Goal: Information Seeking & Learning: Check status

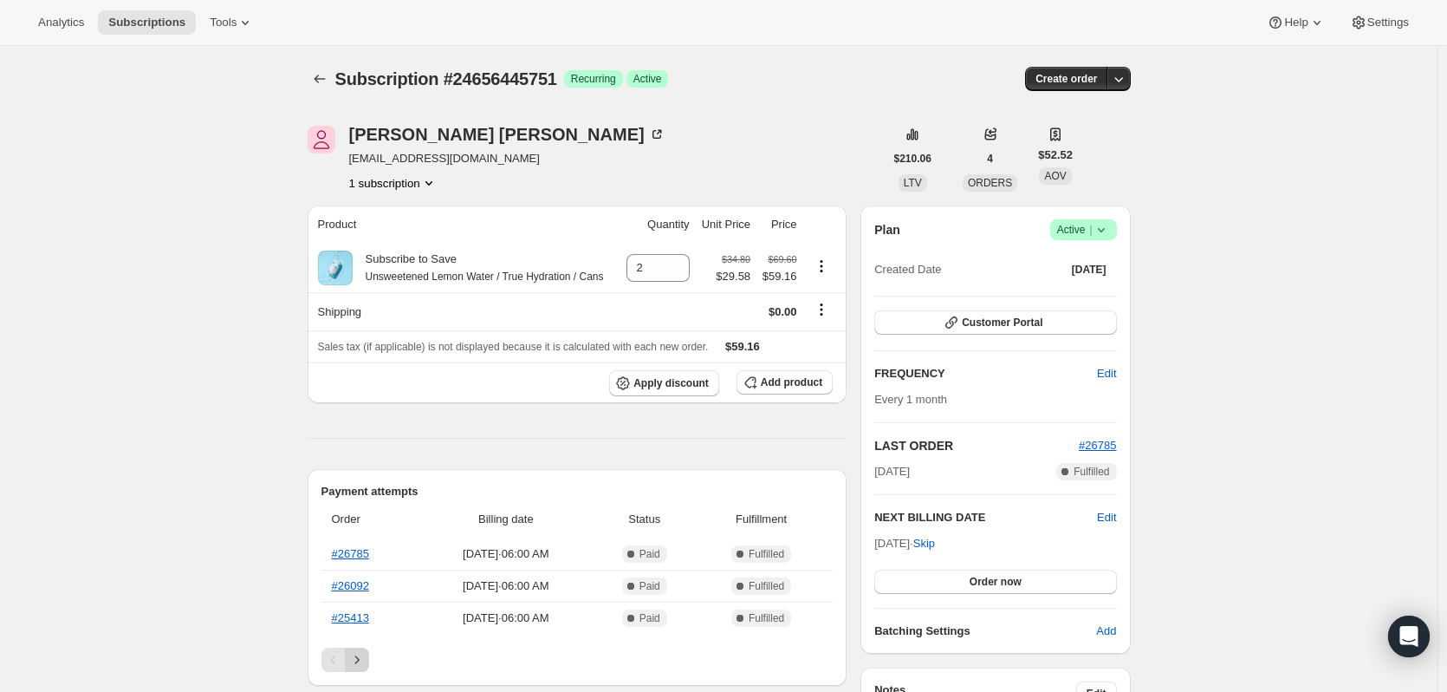
click at [357, 663] on icon "Next" at bounding box center [356, 659] width 17 height 17
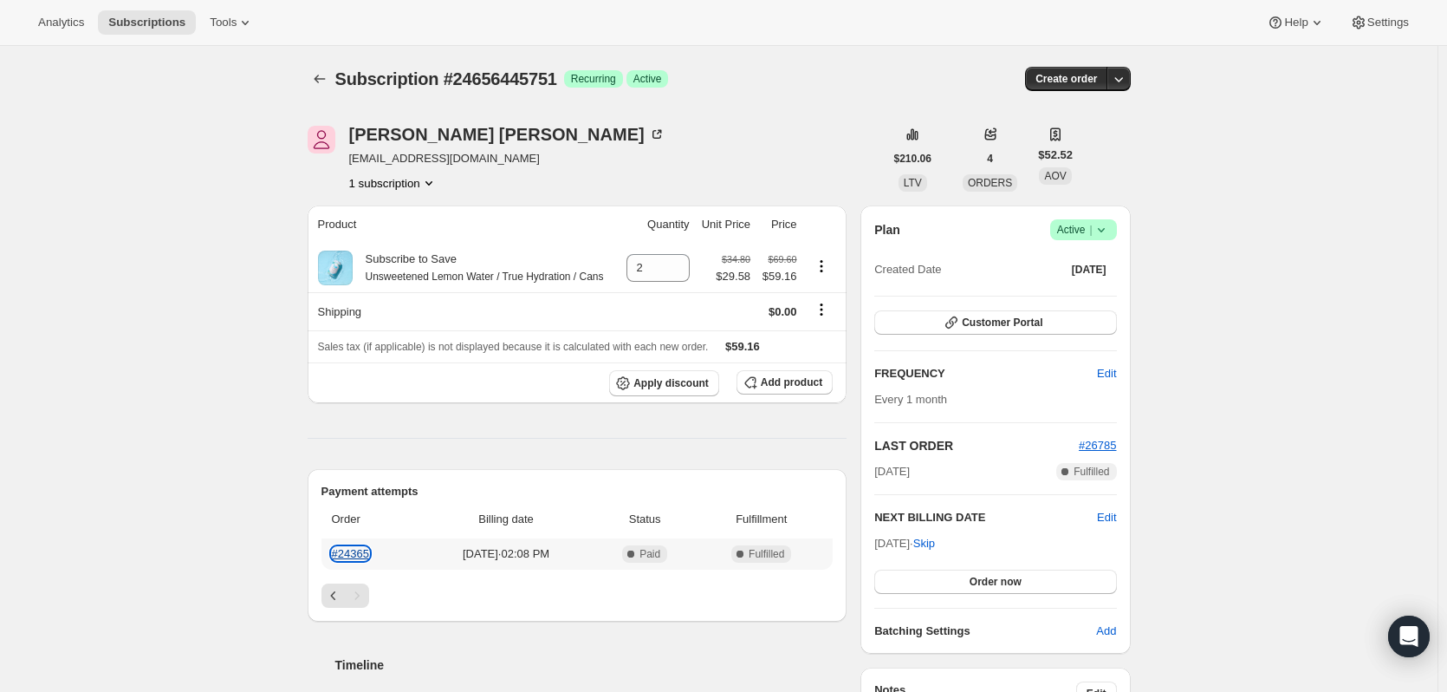
click at [367, 549] on link "#24365" at bounding box center [350, 553] width 37 height 13
click at [325, 589] on div "Payment attempts Order Billing date Status Fulfillment #24365 [DATE] · 02:08 PM…" at bounding box center [578, 545] width 540 height 153
click at [341, 595] on icon "Previous" at bounding box center [333, 595] width 17 height 17
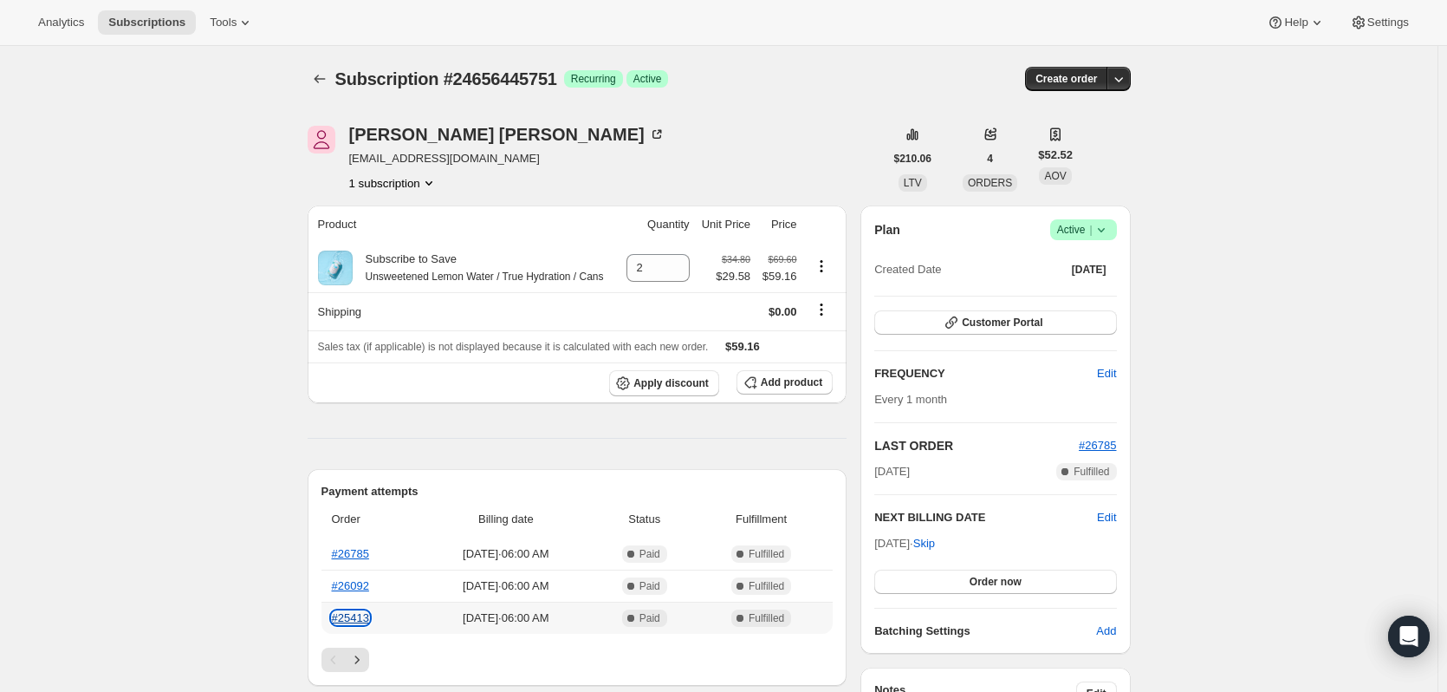
click at [360, 618] on link "#25413" at bounding box center [350, 617] width 37 height 13
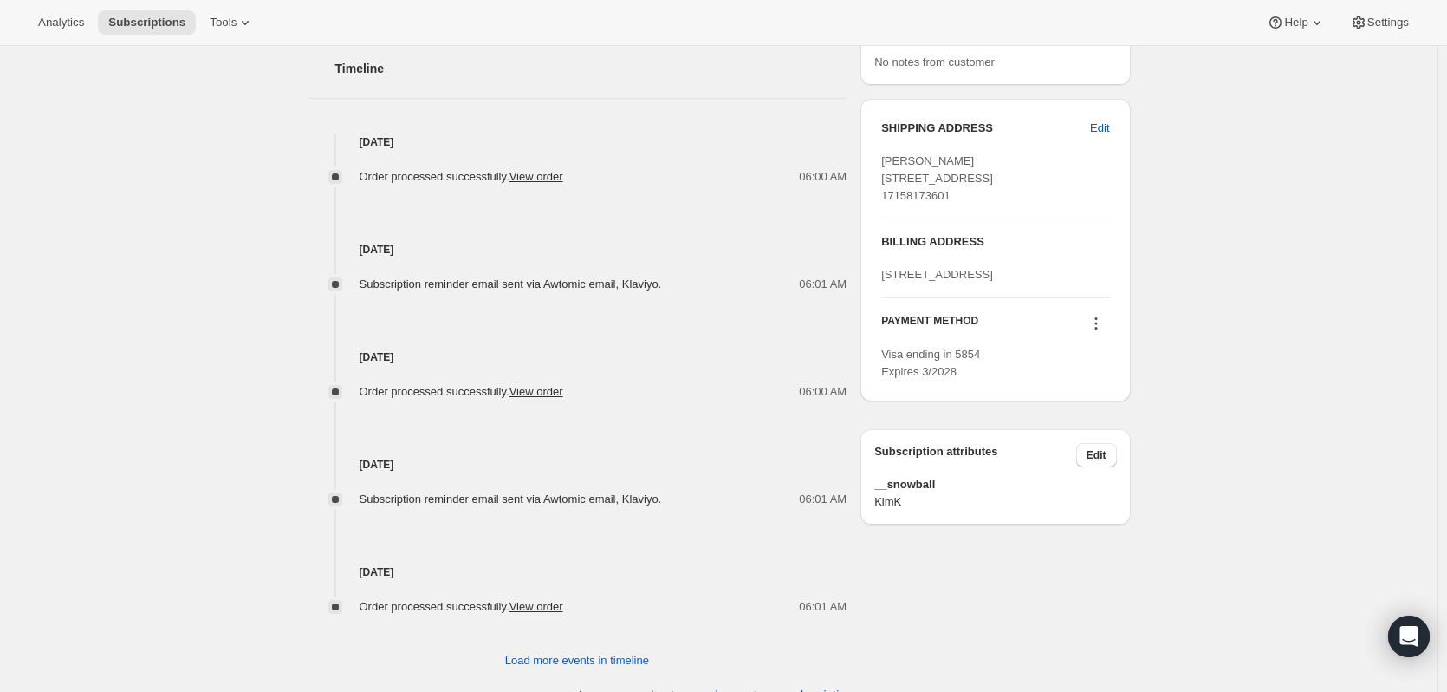
scroll to position [689, 0]
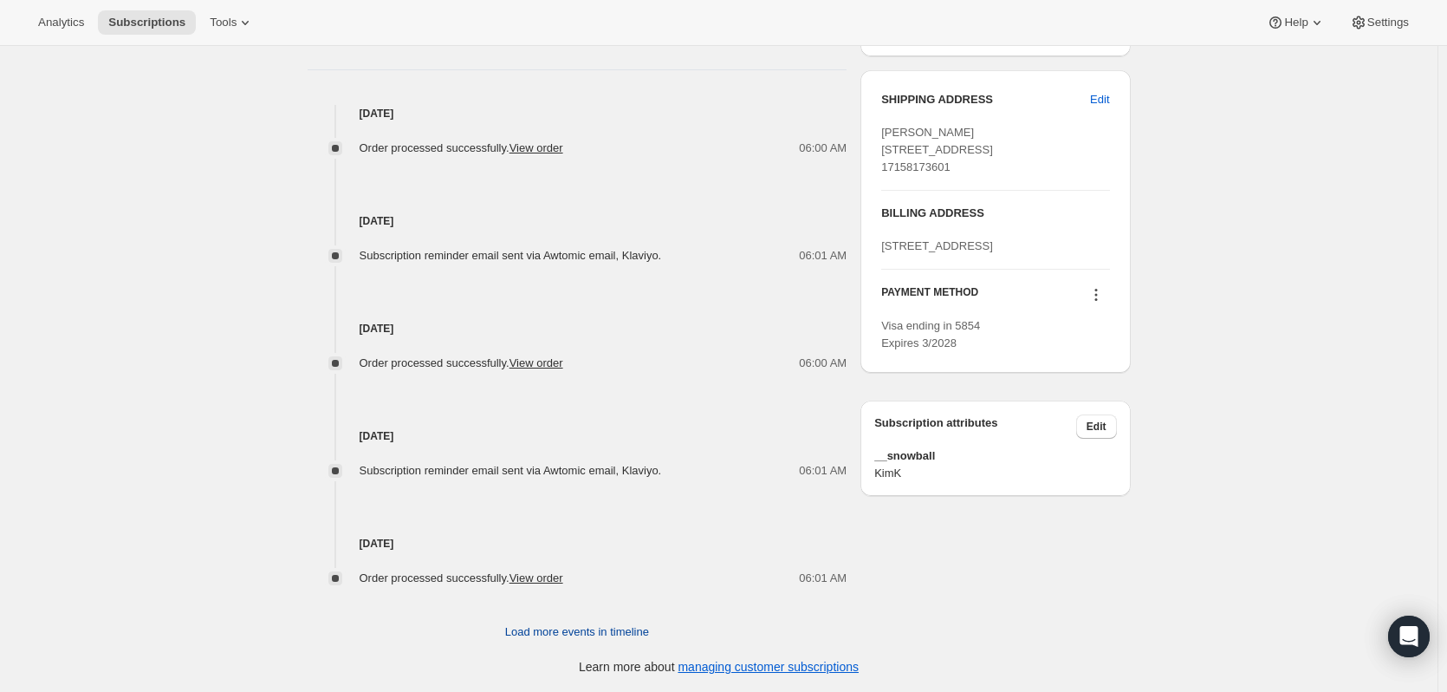
click at [559, 631] on span "Load more events in timeline" at bounding box center [577, 631] width 144 height 17
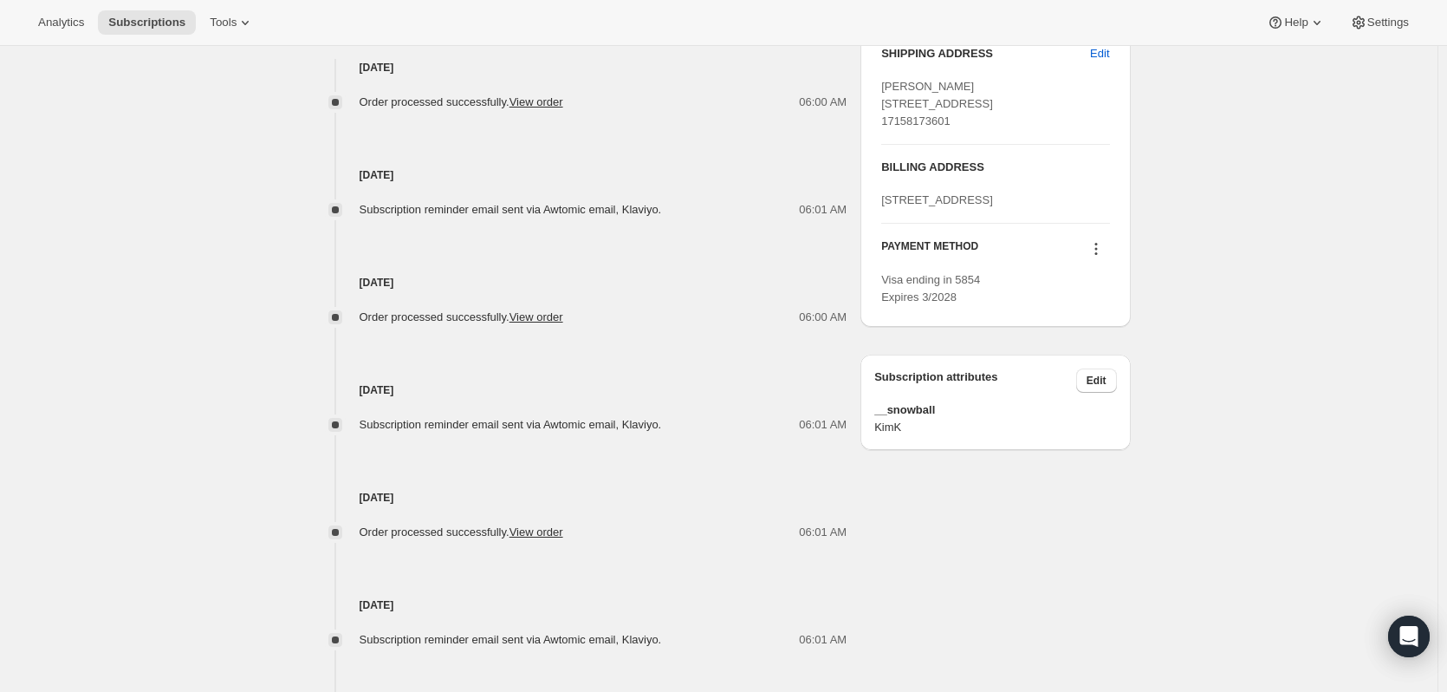
scroll to position [850, 0]
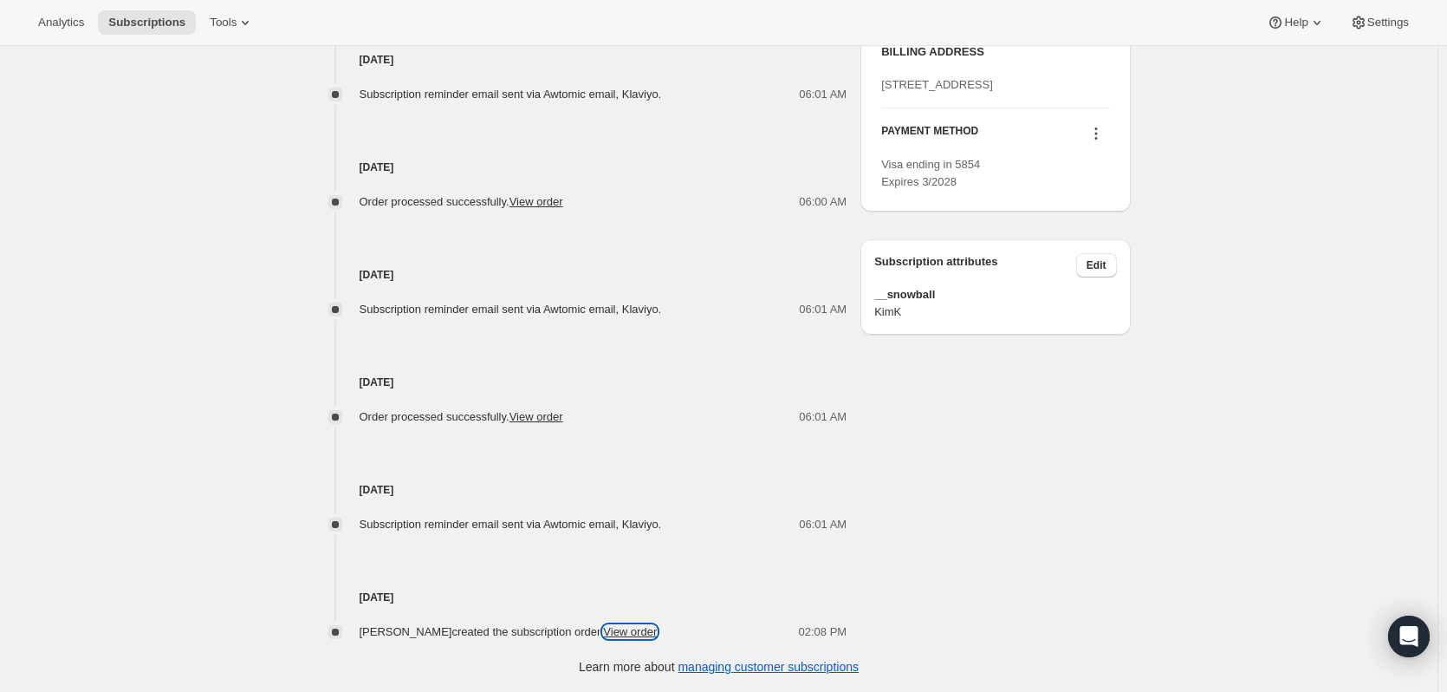
click at [636, 627] on link "View order" at bounding box center [630, 631] width 54 height 13
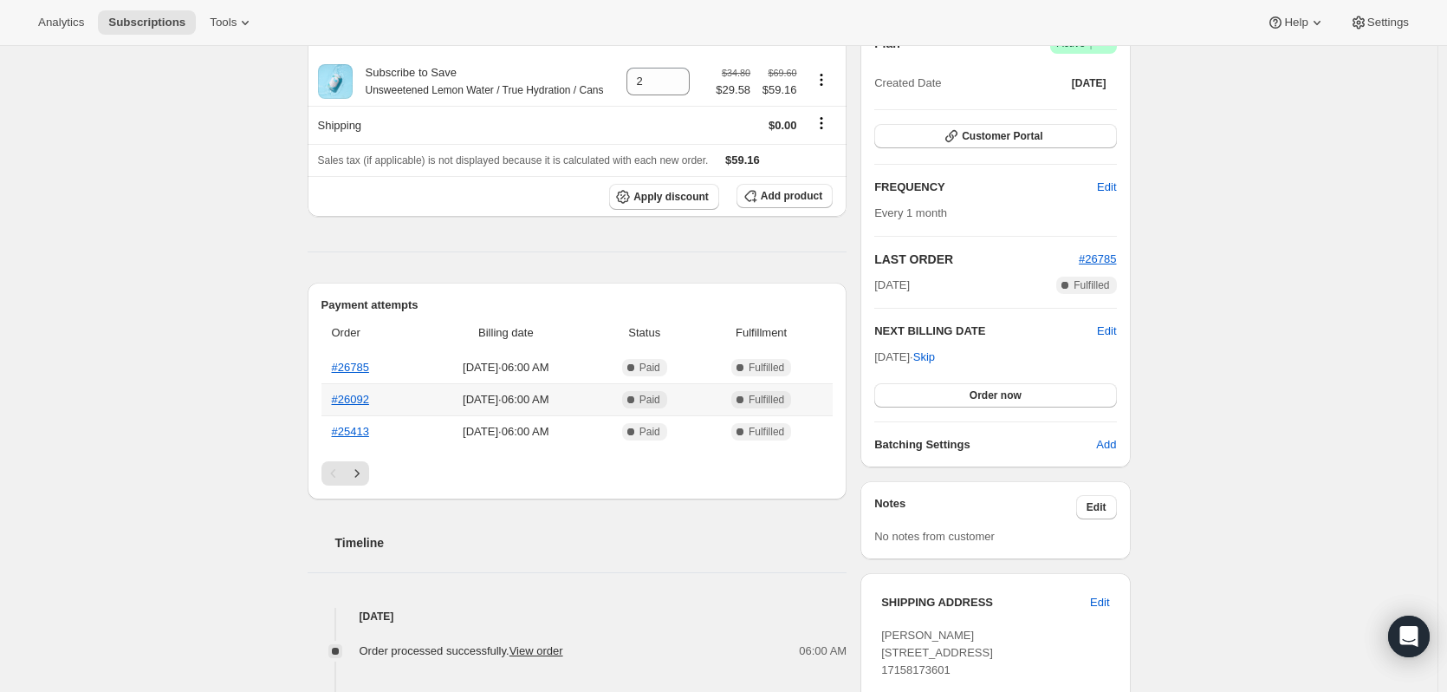
scroll to position [157, 0]
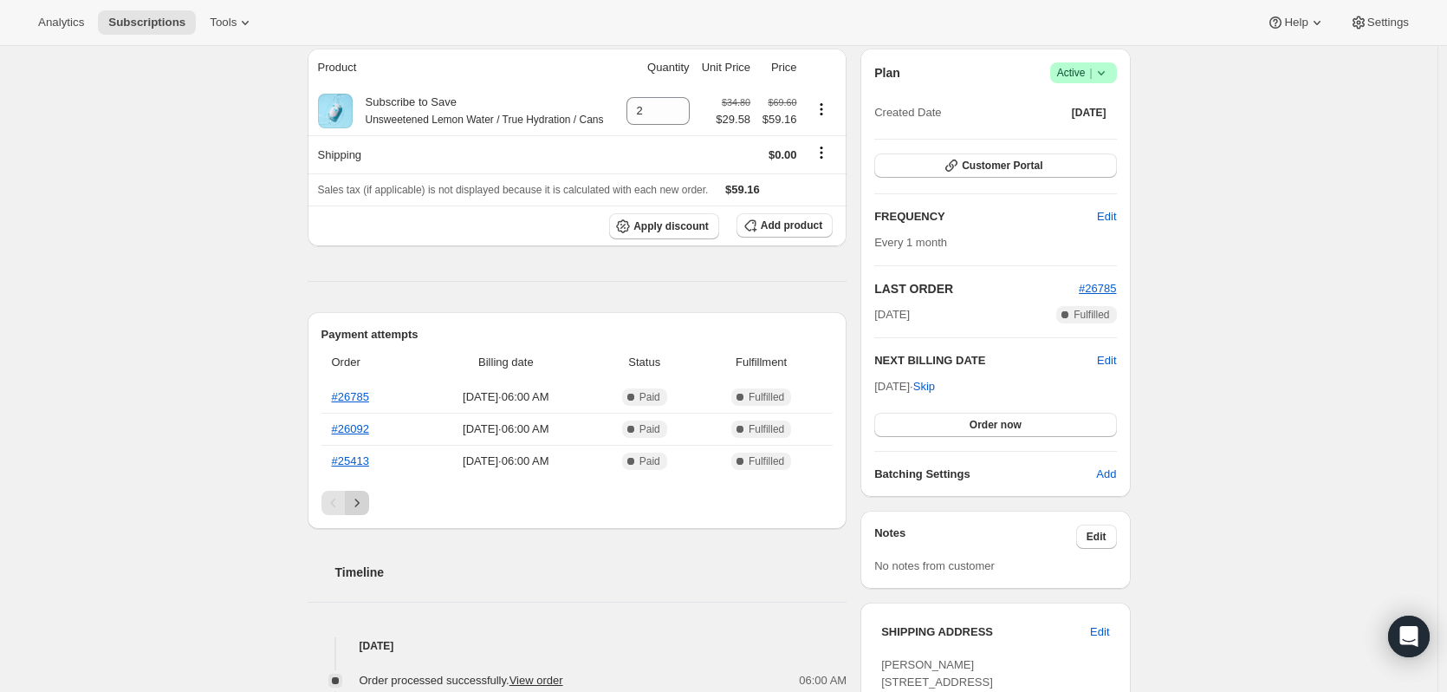
click at [358, 502] on icon "Next" at bounding box center [356, 502] width 17 height 17
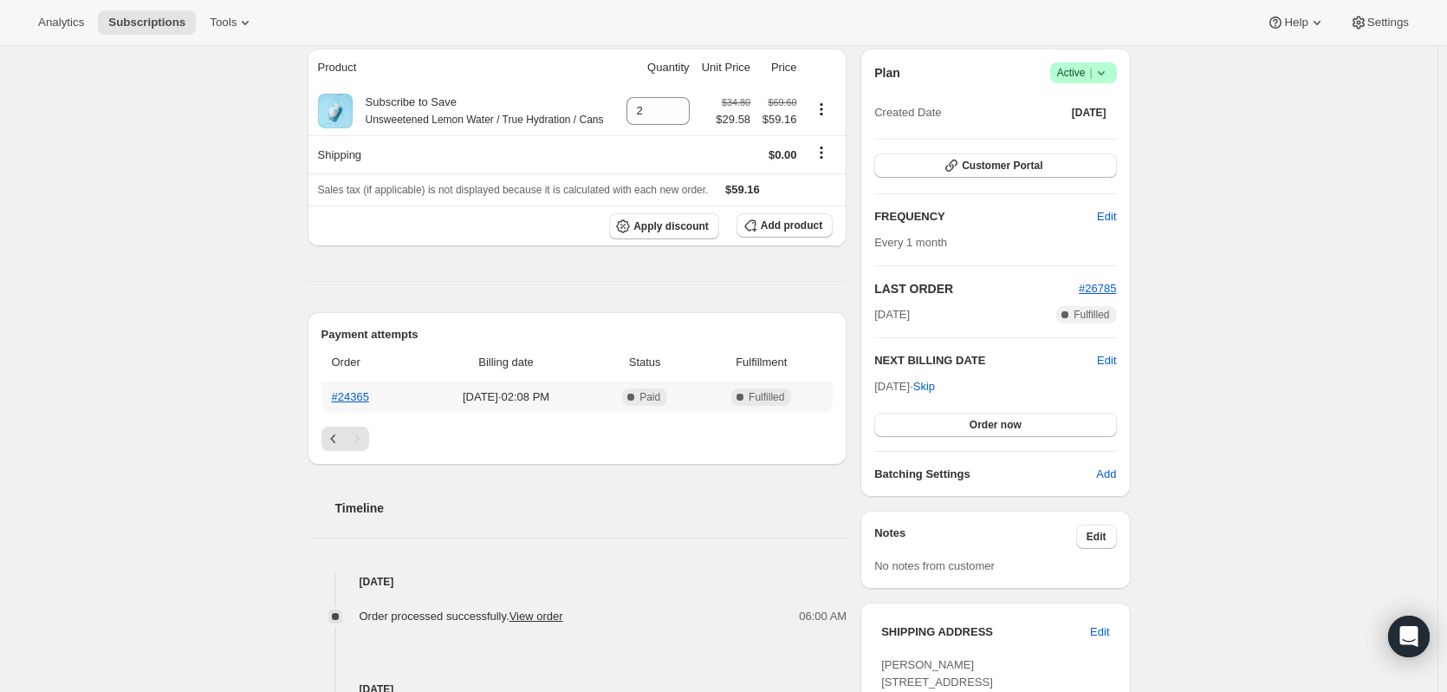
click at [364, 403] on th "#24365" at bounding box center [370, 396] width 97 height 31
click at [364, 402] on link "#24365" at bounding box center [350, 396] width 37 height 13
click at [330, 435] on icon "Previous" at bounding box center [333, 438] width 17 height 17
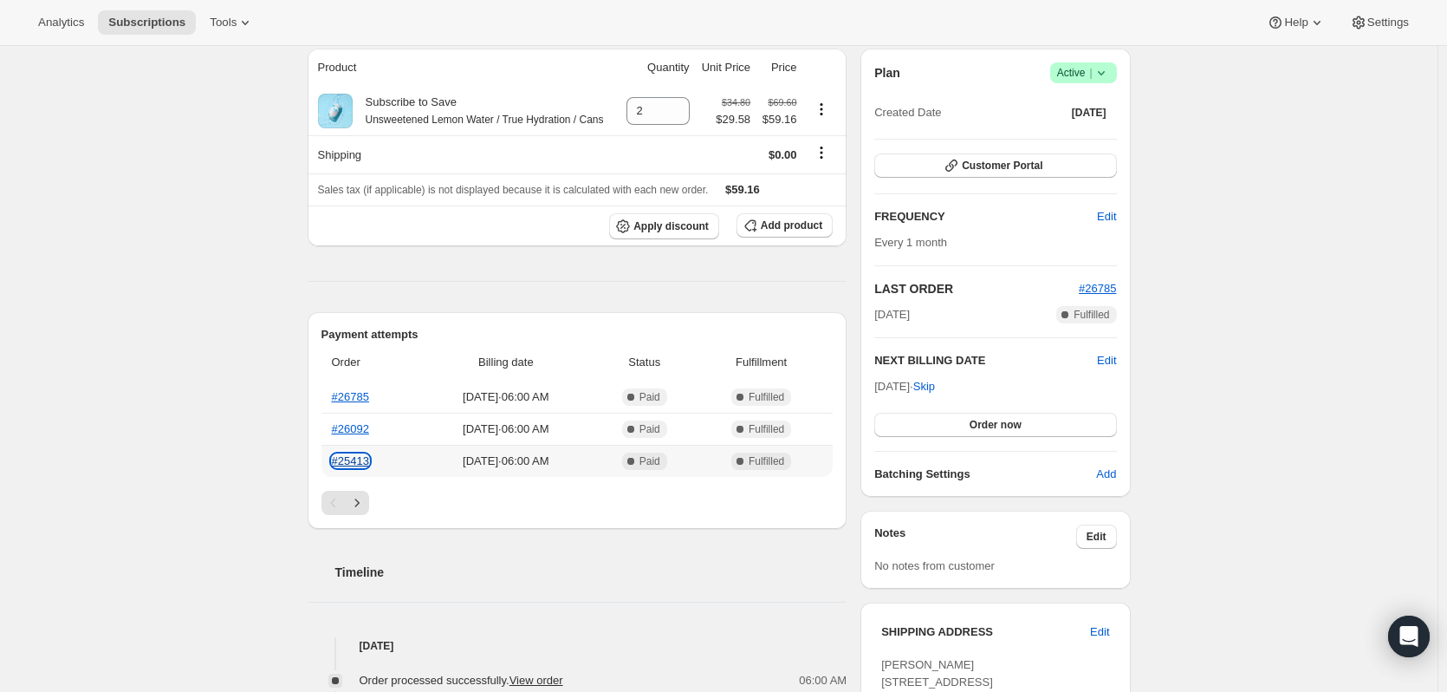
click at [356, 456] on link "#25413" at bounding box center [350, 460] width 37 height 13
click at [363, 427] on link "#26092" at bounding box center [350, 428] width 37 height 13
click at [359, 505] on icon "Next" at bounding box center [356, 502] width 4 height 8
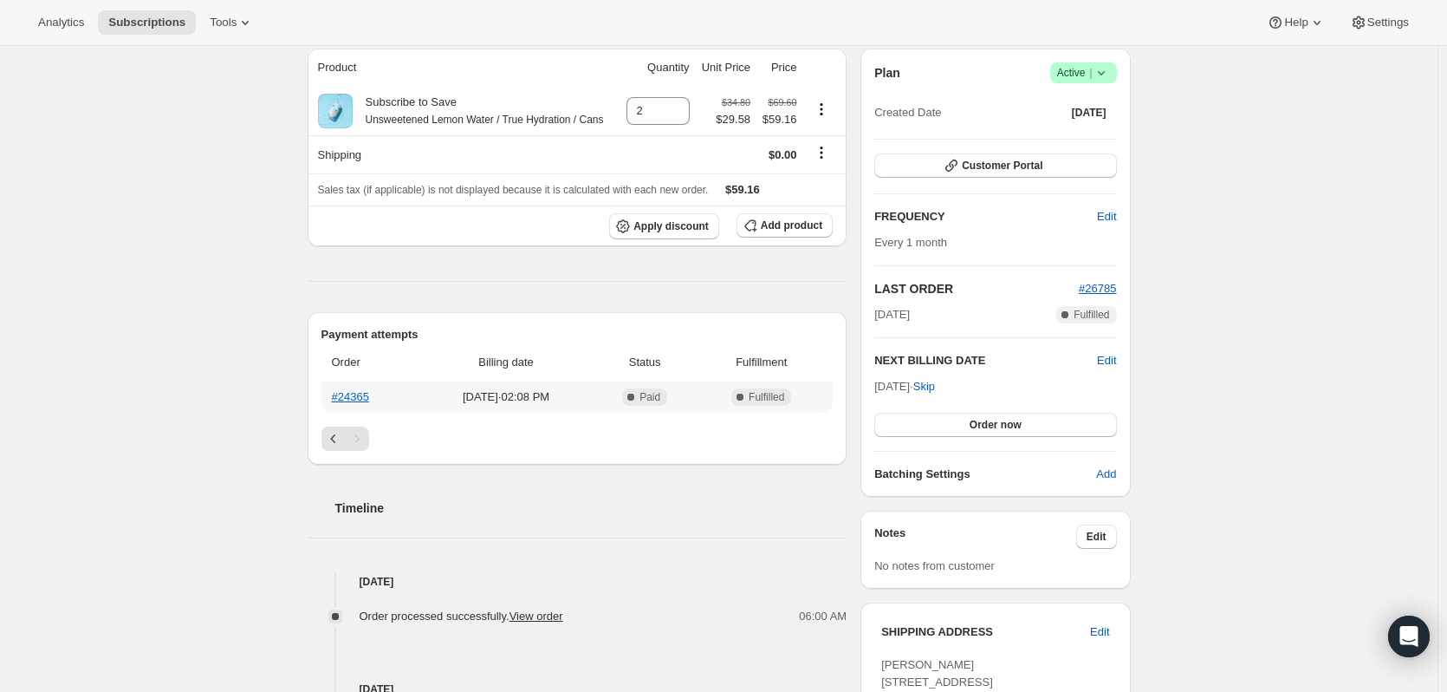
drag, startPoint x: 496, startPoint y: 399, endPoint x: 462, endPoint y: 404, distance: 34.2
click at [462, 404] on span "[DATE] · 02:08 PM" at bounding box center [506, 396] width 166 height 17
click at [545, 435] on div "Pagination" at bounding box center [578, 438] width 512 height 24
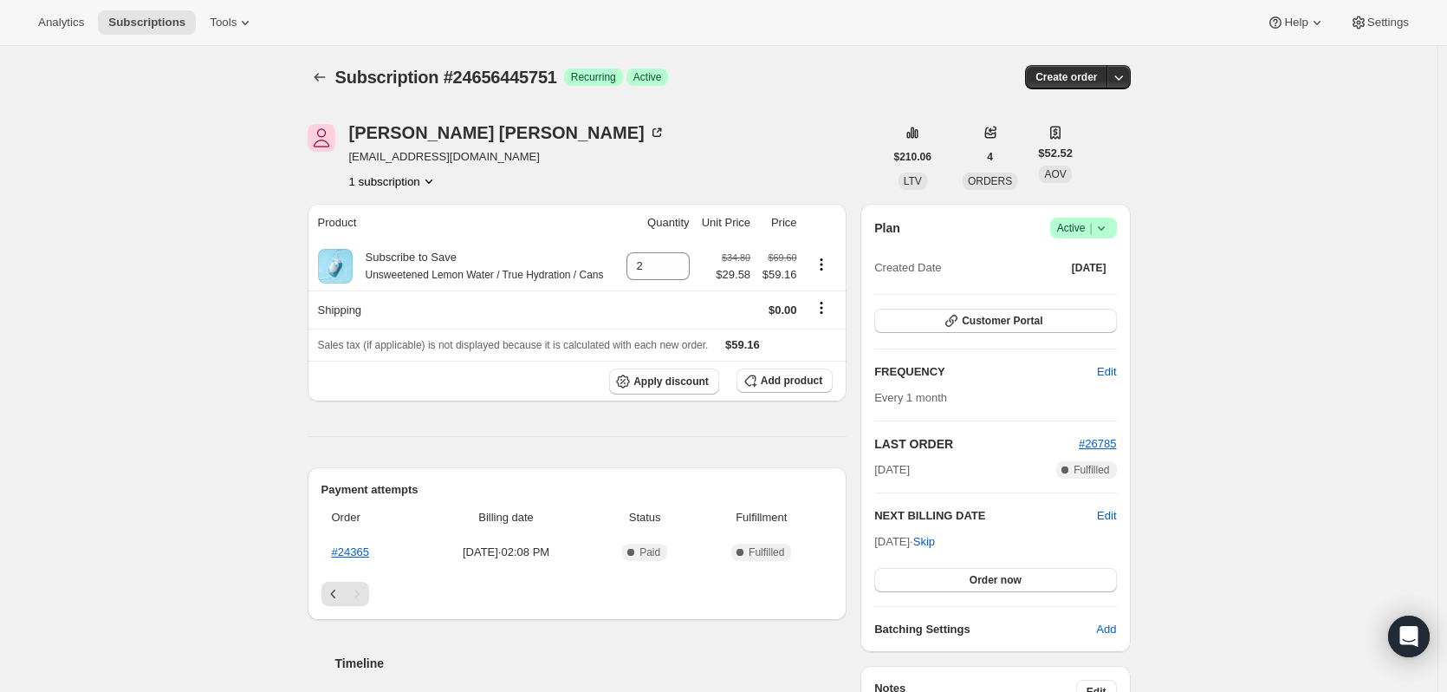
scroll to position [0, 0]
click at [411, 188] on button "1 subscription" at bounding box center [393, 182] width 88 height 17
click at [359, 553] on link "#24365" at bounding box center [350, 553] width 37 height 13
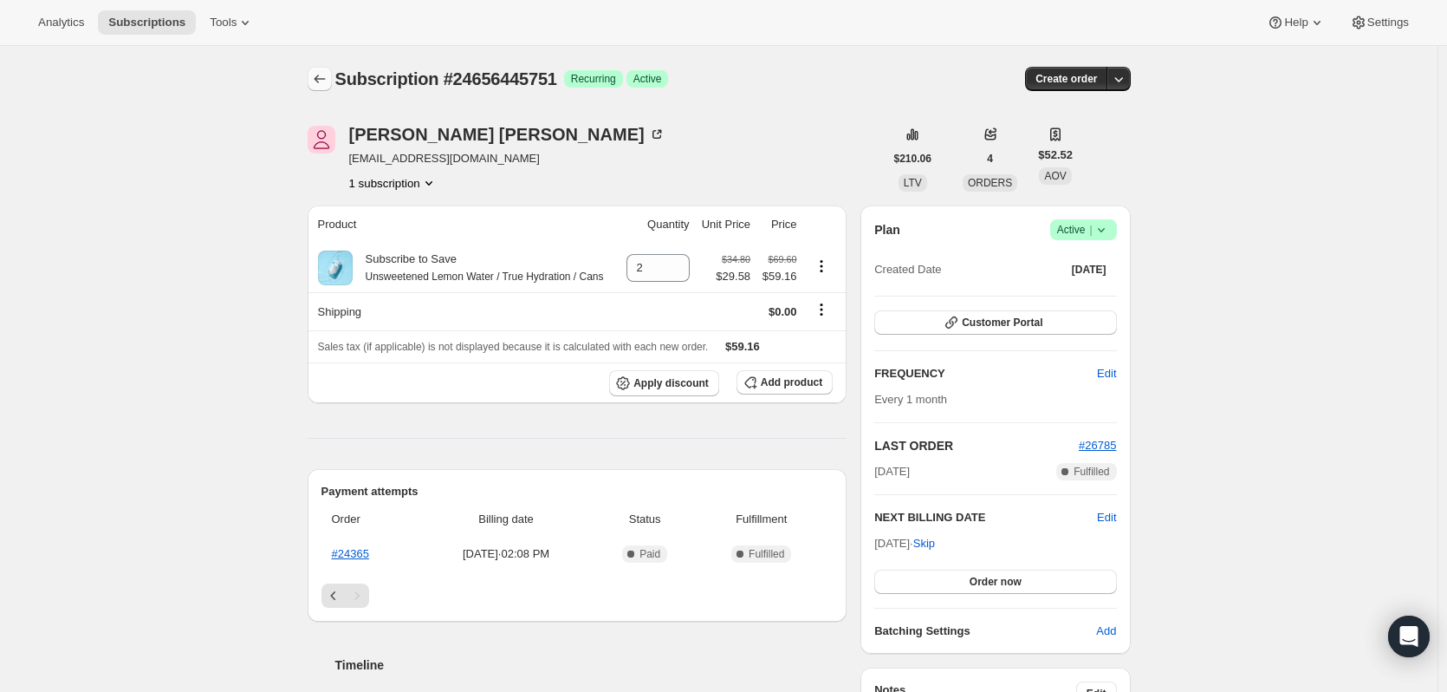
click at [319, 78] on icon "Subscriptions" at bounding box center [319, 78] width 17 height 17
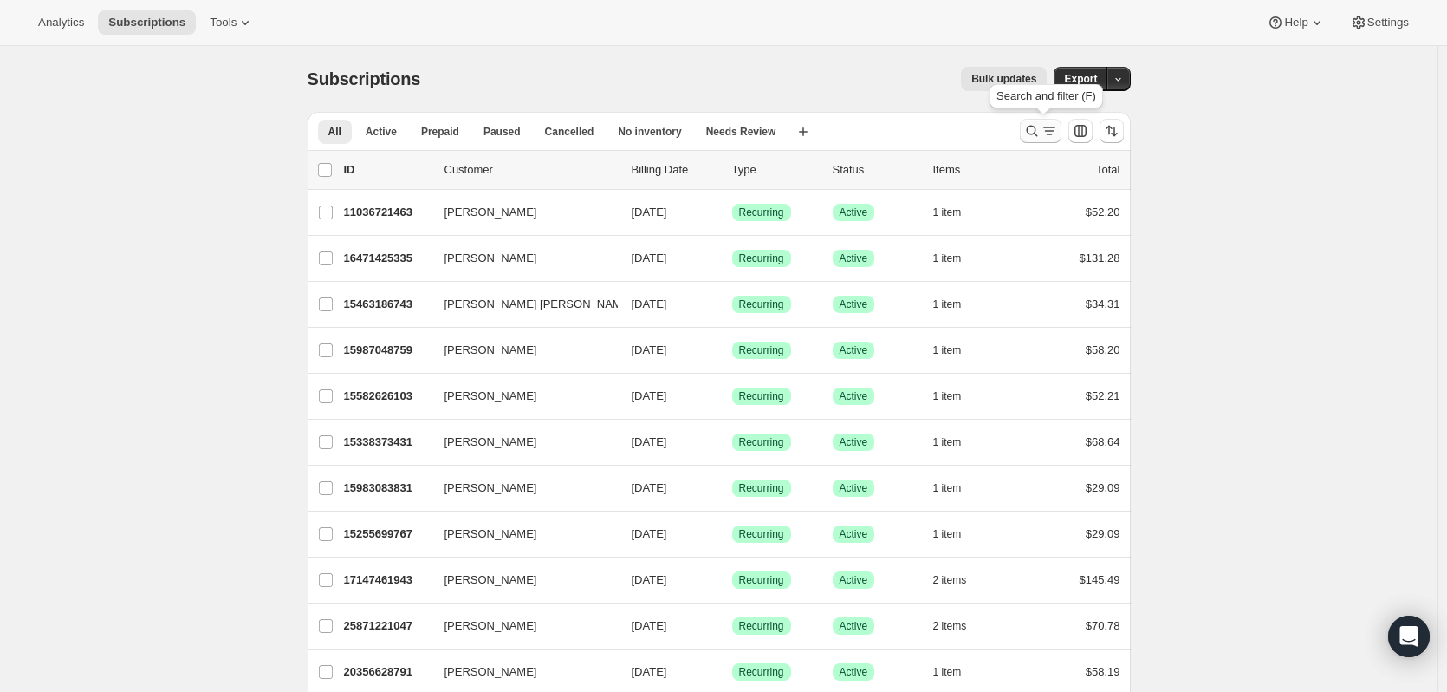
click at [1035, 135] on icon "Search and filter results" at bounding box center [1032, 130] width 17 height 17
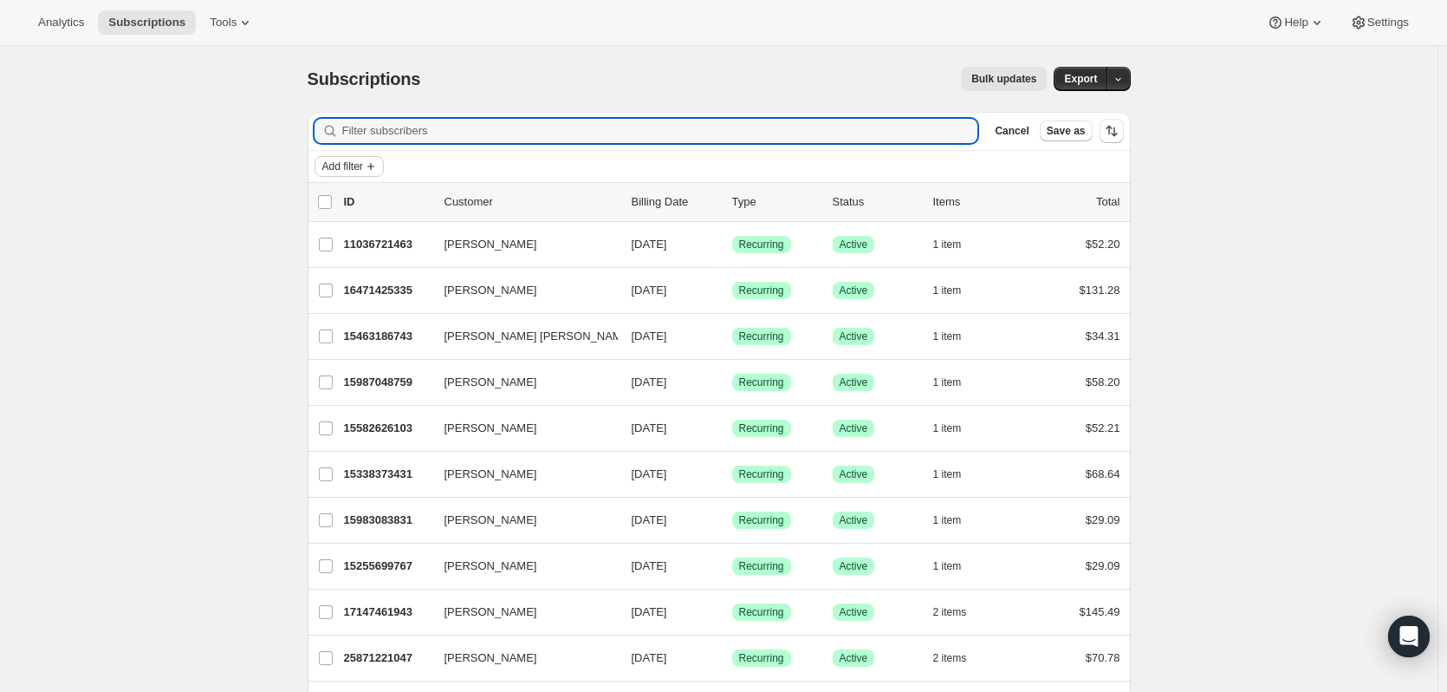
click at [361, 164] on span "Add filter" at bounding box center [342, 166] width 41 height 14
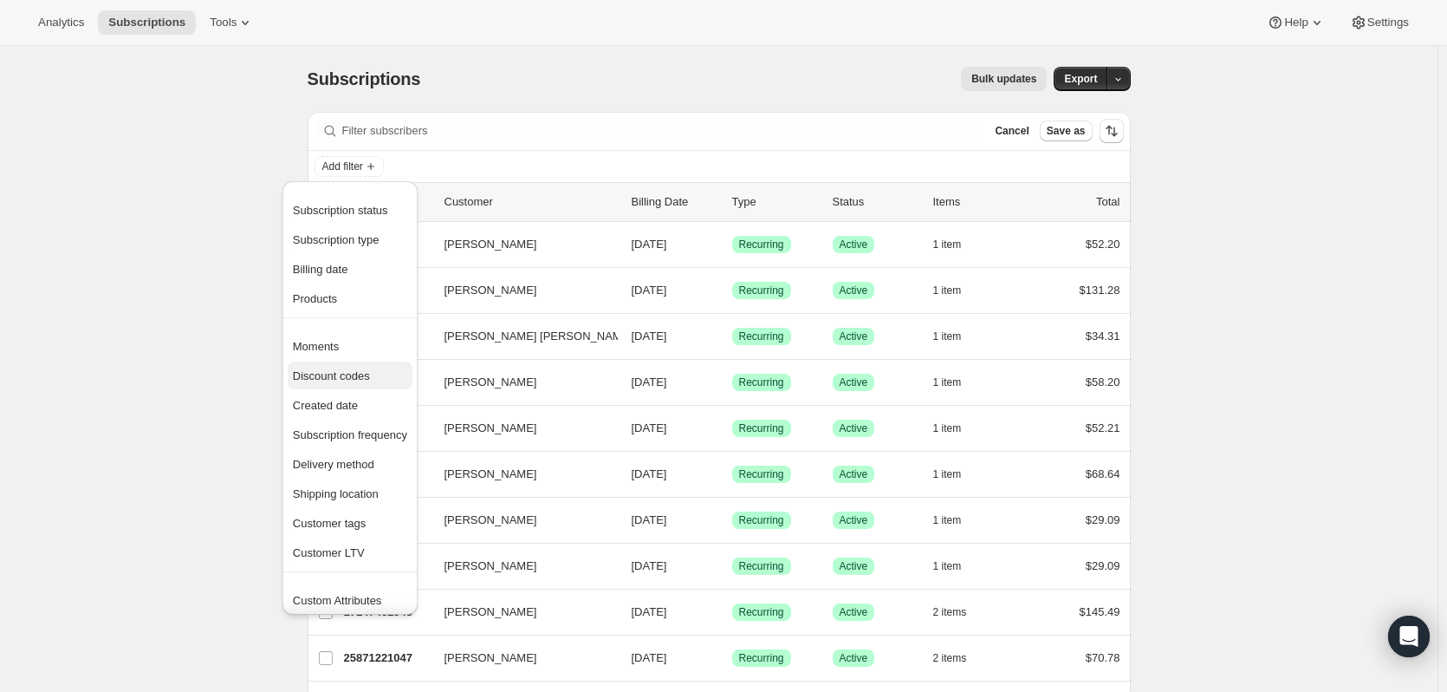
click at [362, 374] on span "Discount codes" at bounding box center [331, 375] width 77 height 13
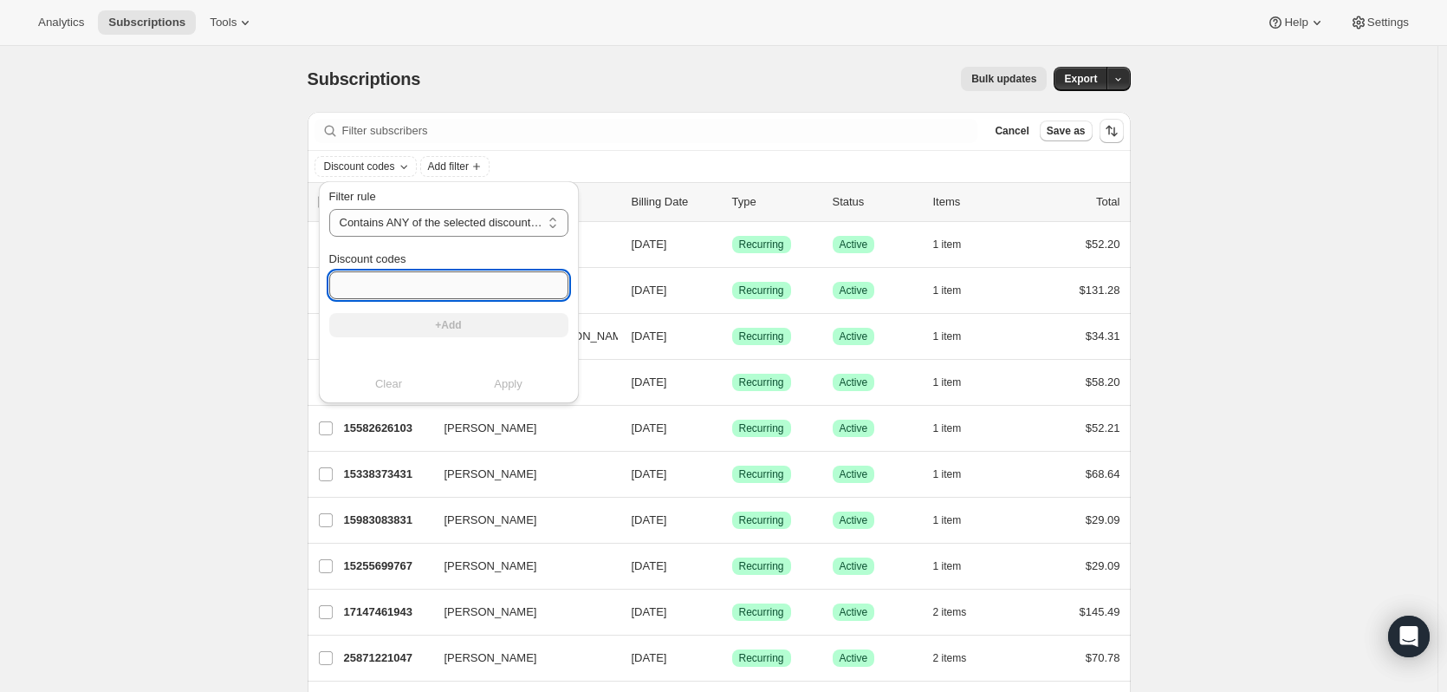
click at [407, 278] on input "Discount codes" at bounding box center [448, 285] width 239 height 28
paste input "TSH2O"
type input "TSH2O"
click at [431, 322] on button "+Add" at bounding box center [448, 325] width 239 height 24
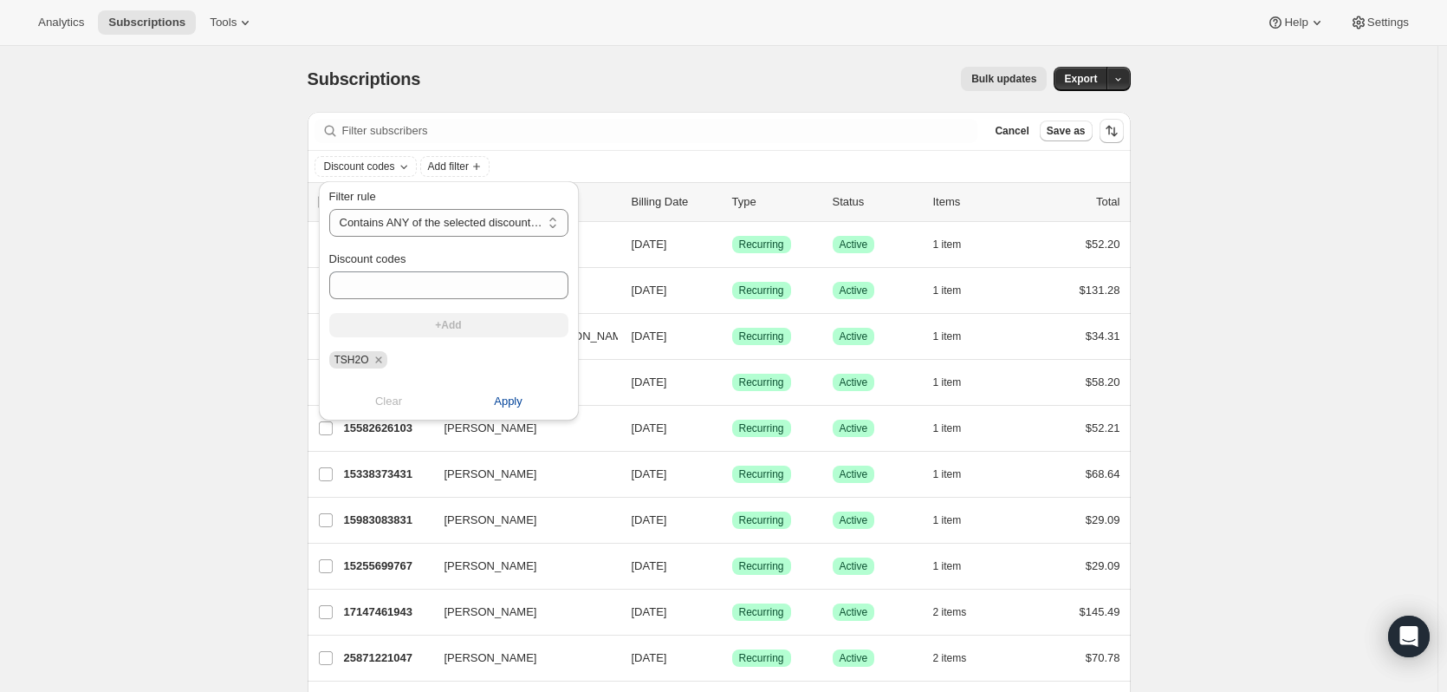
click at [510, 403] on span "Apply" at bounding box center [508, 401] width 29 height 17
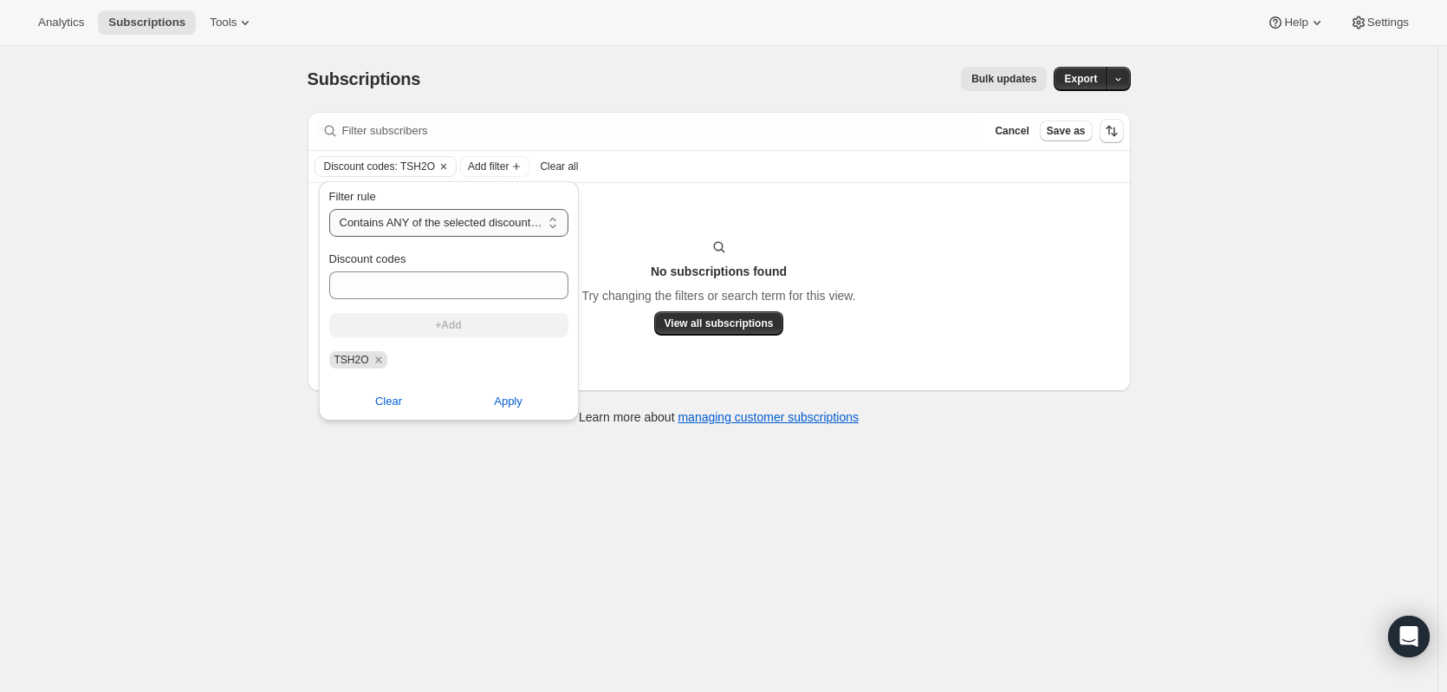
click at [492, 218] on select "Contains ANY of the selected discount codes Does NOT contain ANY of the selecte…" at bounding box center [448, 223] width 239 height 28
click at [390, 391] on button "Clear" at bounding box center [389, 401] width 140 height 28
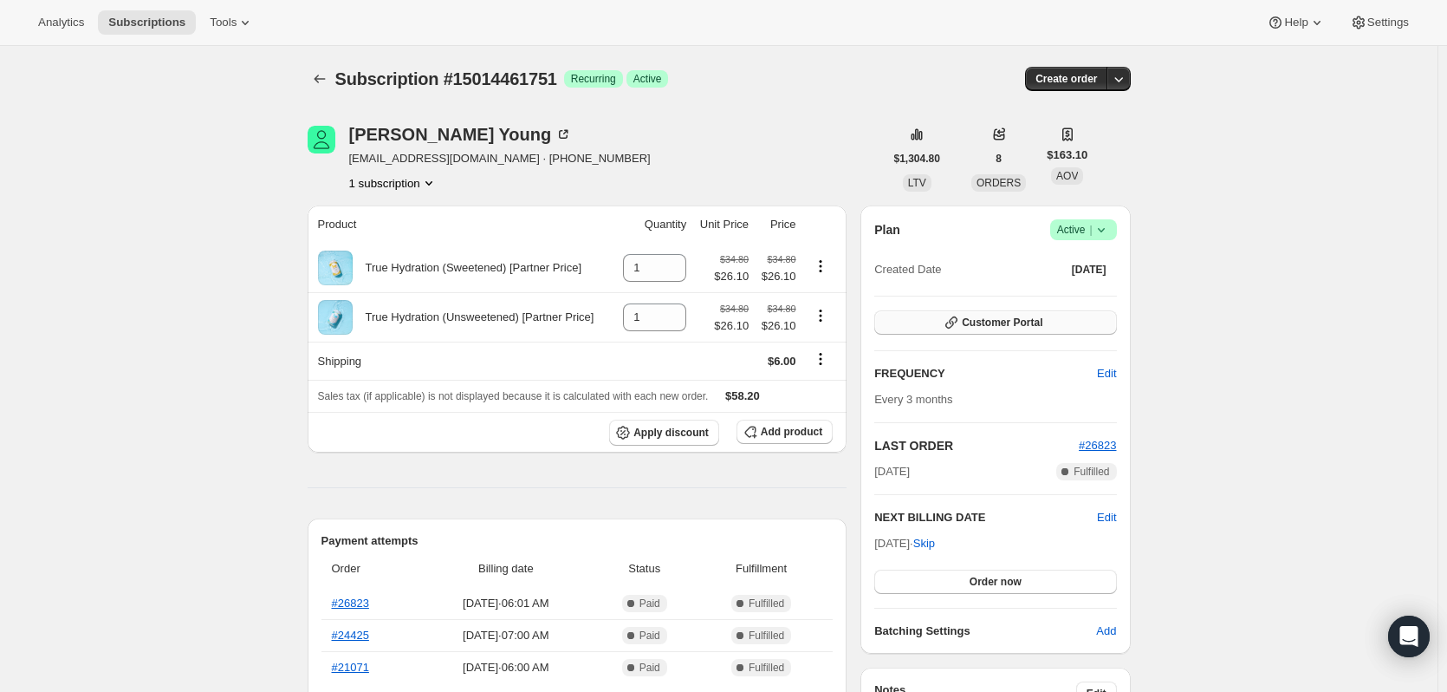
click at [1051, 325] on button "Customer Portal" at bounding box center [995, 322] width 242 height 24
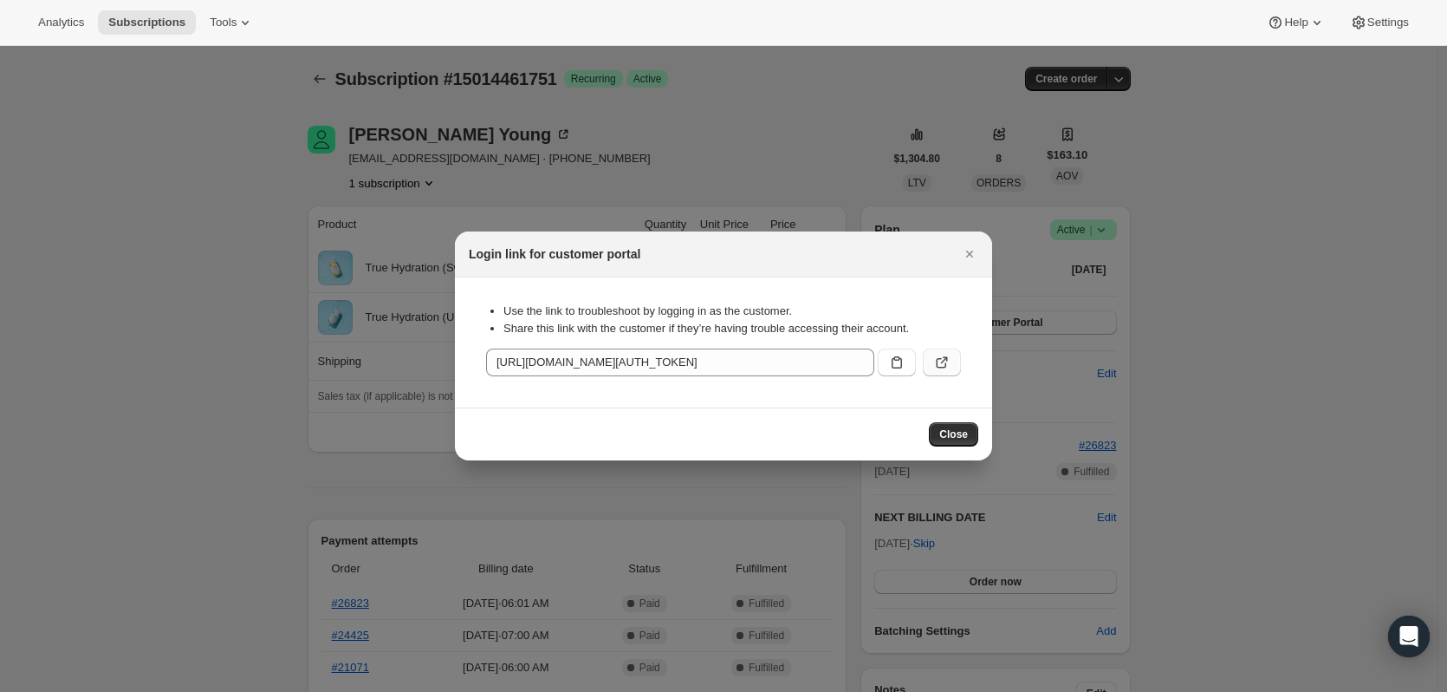
click at [939, 360] on icon ":rc3:" at bounding box center [941, 362] width 17 height 17
